Goal: Task Accomplishment & Management: Use online tool/utility

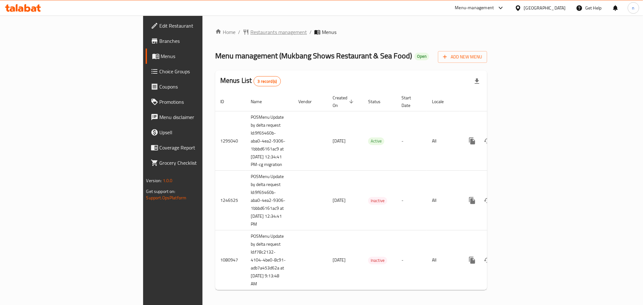
click at [250, 32] on span "Restaurants management" at bounding box center [278, 32] width 57 height 8
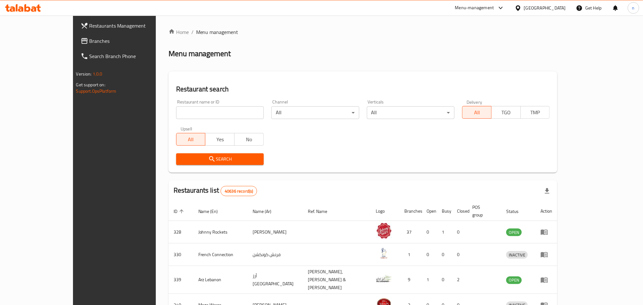
click at [178, 109] on input "search" at bounding box center [220, 112] width 88 height 13
paste input "664236"
type input "664236"
click button "Search" at bounding box center [220, 159] width 88 height 12
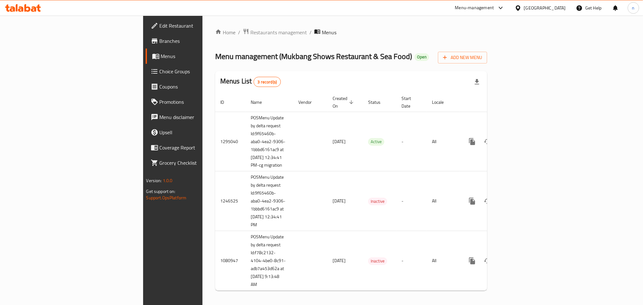
click at [538, 9] on div "[GEOGRAPHIC_DATA]" at bounding box center [545, 7] width 42 height 7
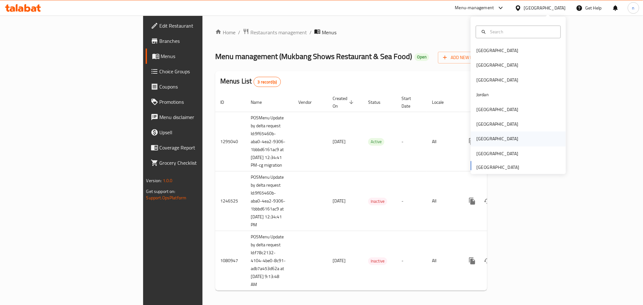
click at [492, 138] on div "[GEOGRAPHIC_DATA]" at bounding box center [518, 139] width 95 height 15
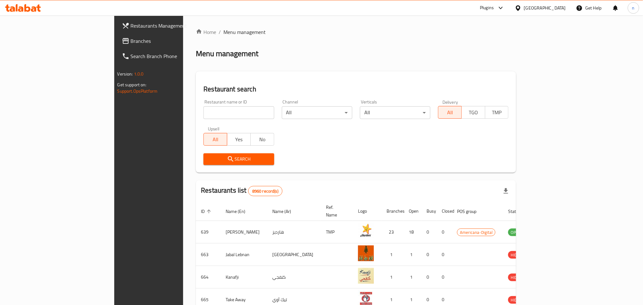
click at [131, 44] on span "Branches" at bounding box center [174, 41] width 86 height 8
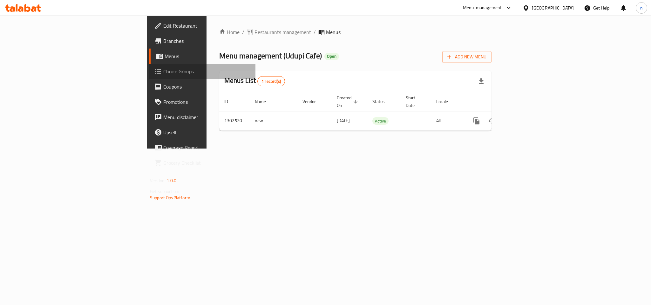
click at [163, 73] on span "Choice Groups" at bounding box center [206, 72] width 87 height 8
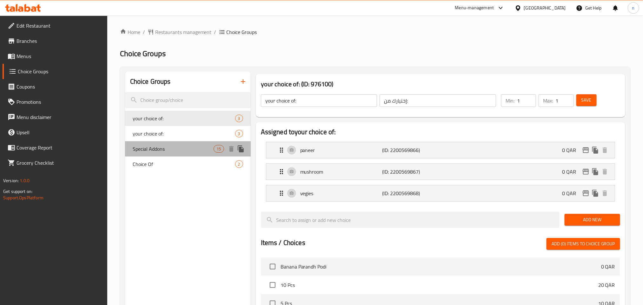
click at [170, 150] on span "Special Addons" at bounding box center [173, 149] width 81 height 8
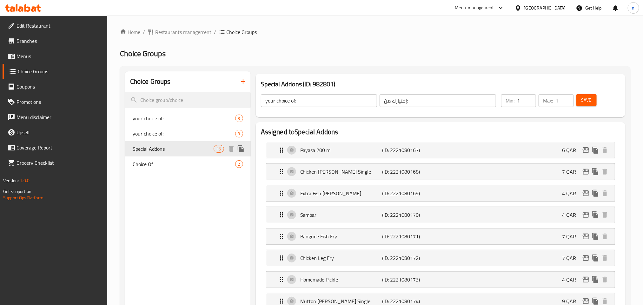
type input "Special Addons"
type input "إضافات خاصة"
type input "0"
type input "11"
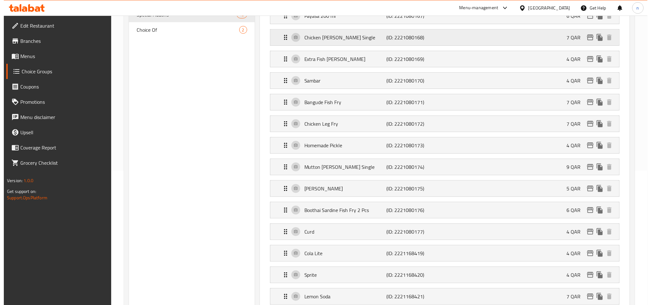
scroll to position [190, 0]
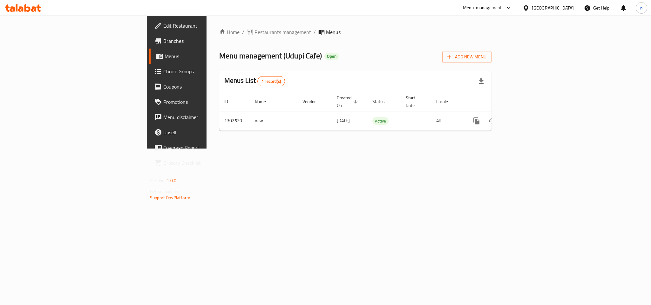
click at [569, 8] on div "[GEOGRAPHIC_DATA]" at bounding box center [552, 7] width 42 height 7
click at [538, 166] on div "[GEOGRAPHIC_DATA]" at bounding box center [525, 166] width 95 height 15
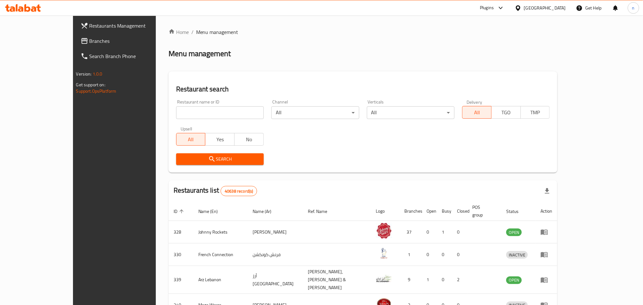
click at [90, 44] on span "Branches" at bounding box center [133, 41] width 86 height 8
